Goal: Transaction & Acquisition: Purchase product/service

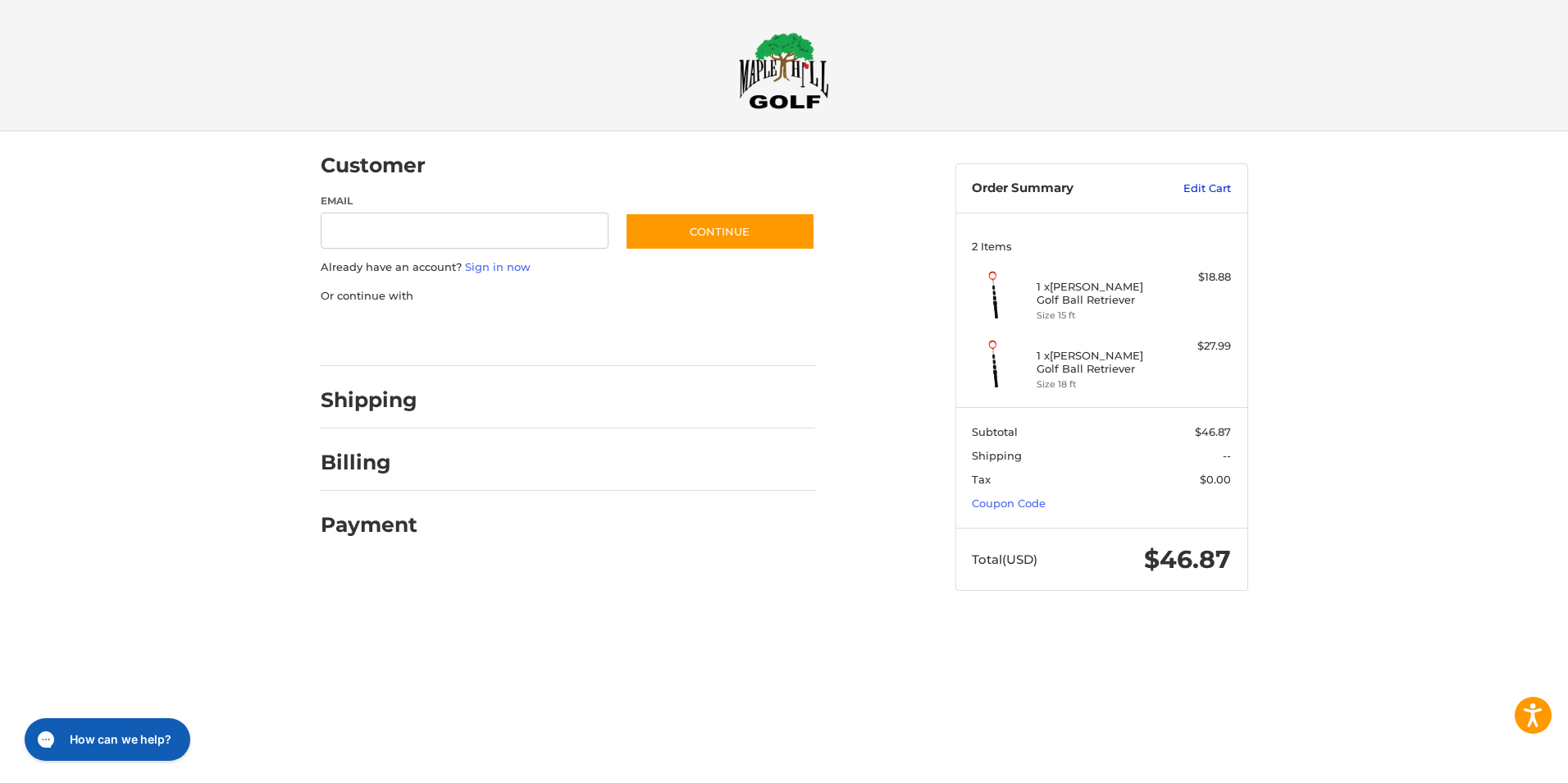
click at [1219, 180] on link "Edit Cart" at bounding box center [1189, 188] width 83 height 16
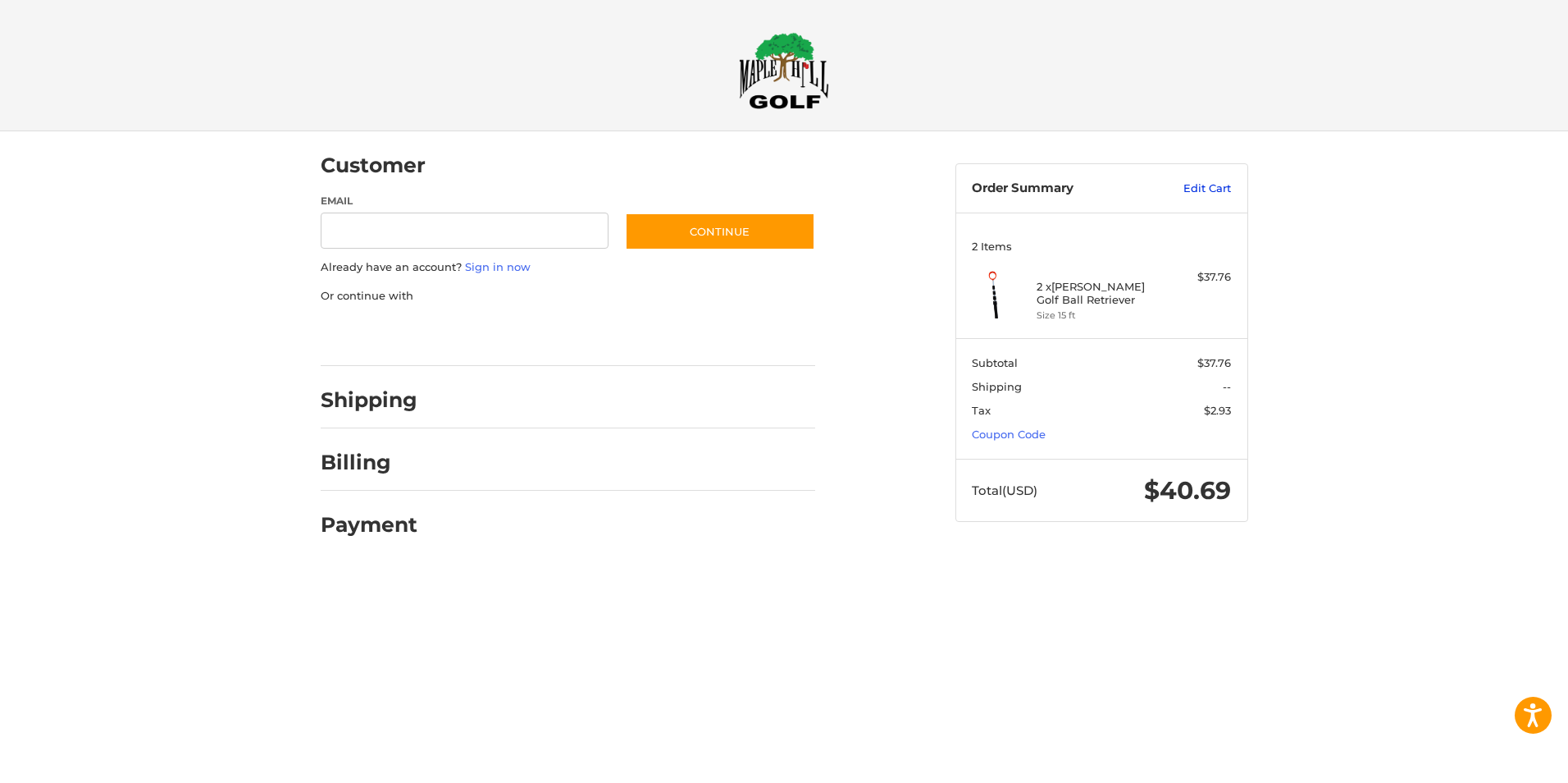
click at [1194, 191] on link "Edit Cart" at bounding box center [1189, 188] width 83 height 16
